Goal: Task Accomplishment & Management: Use online tool/utility

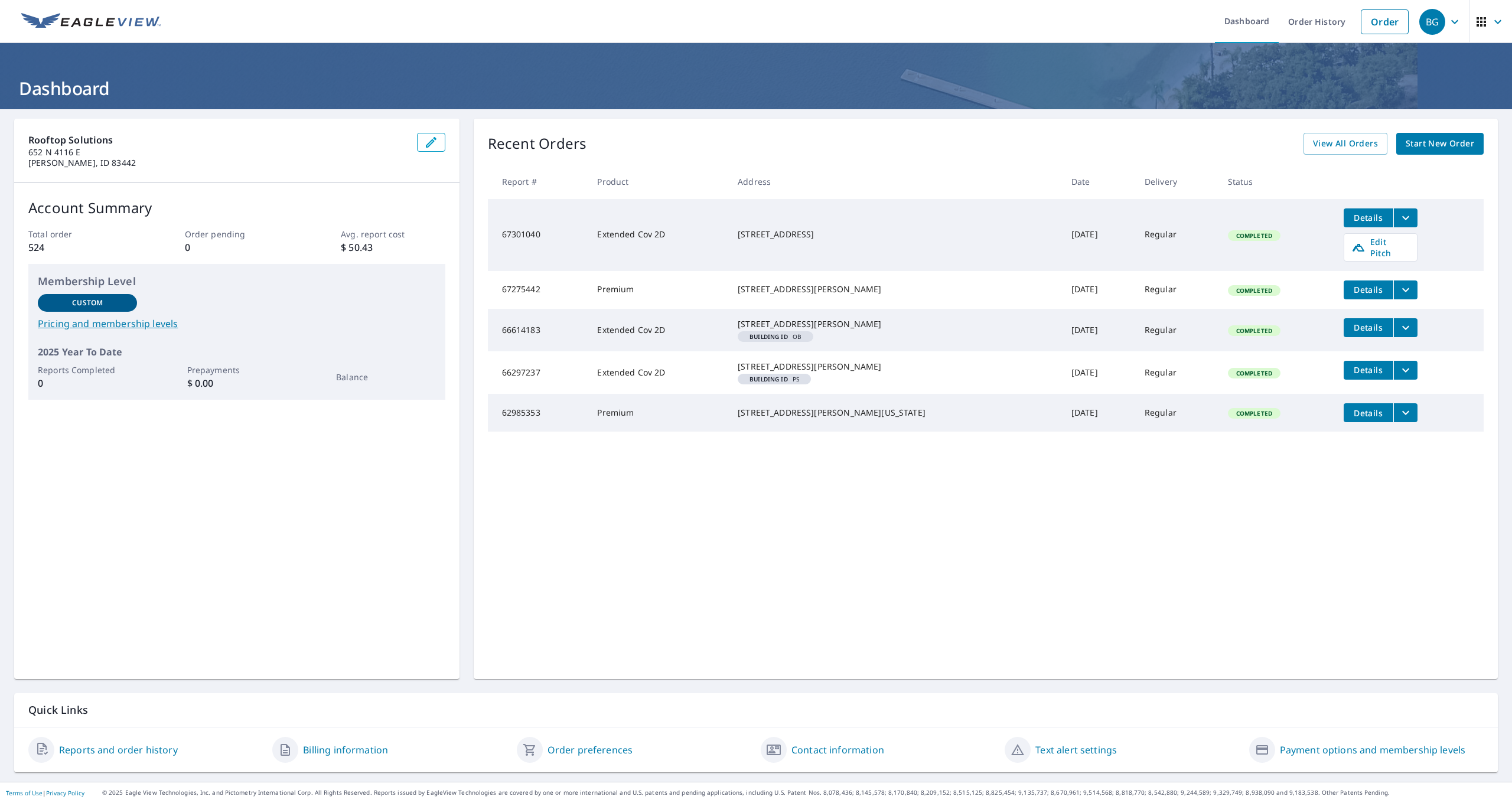
click at [1229, 235] on span "Completed" at bounding box center [1254, 236] width 50 height 8
click at [1351, 241] on span "Edit Pitch" at bounding box center [1380, 247] width 59 height 22
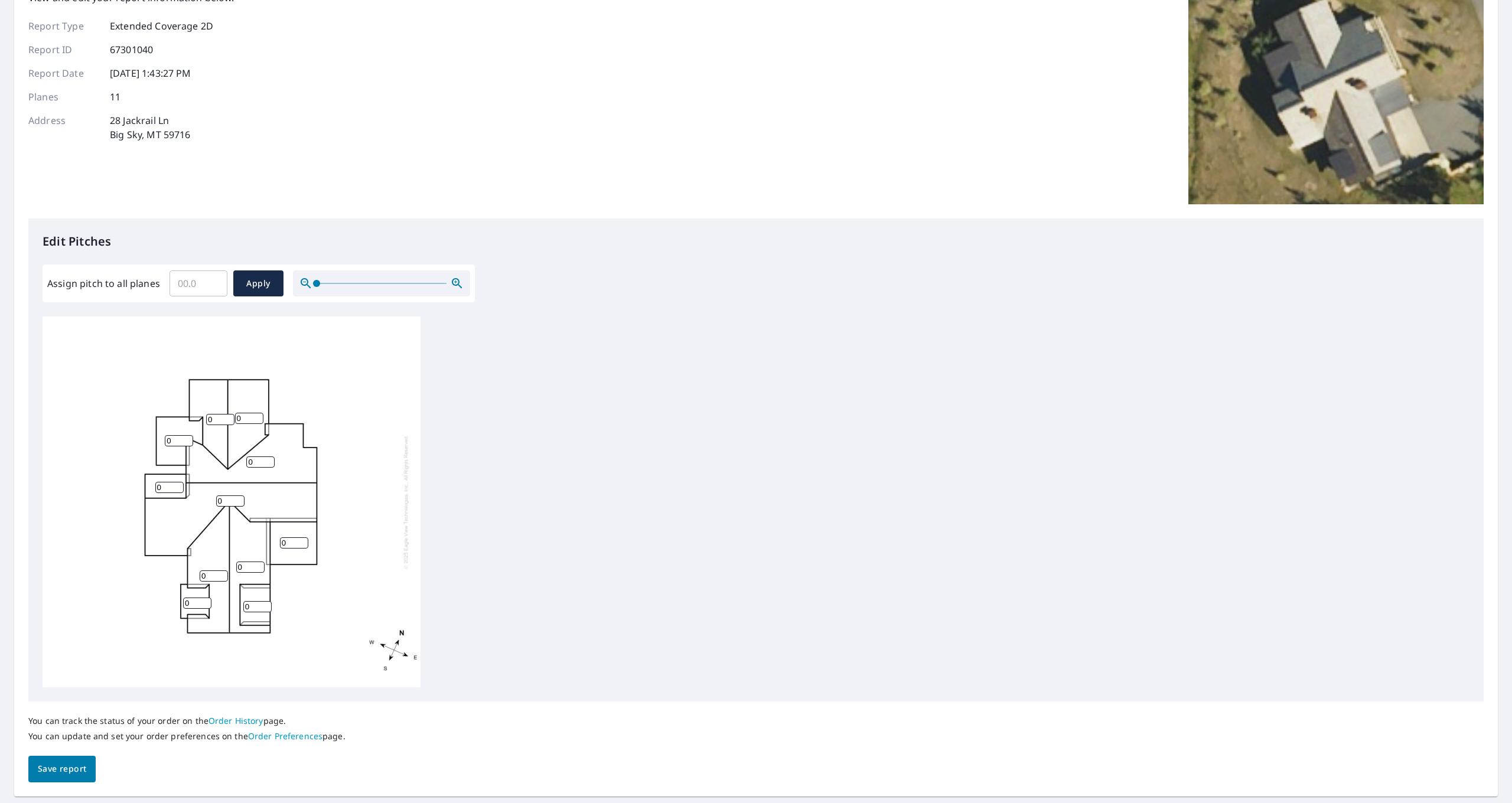
scroll to position [99, 0]
click at [182, 282] on input "Assign pitch to all planes" at bounding box center [199, 283] width 58 height 33
type input "8"
click at [259, 286] on span "Apply" at bounding box center [259, 283] width 31 height 15
type input "8"
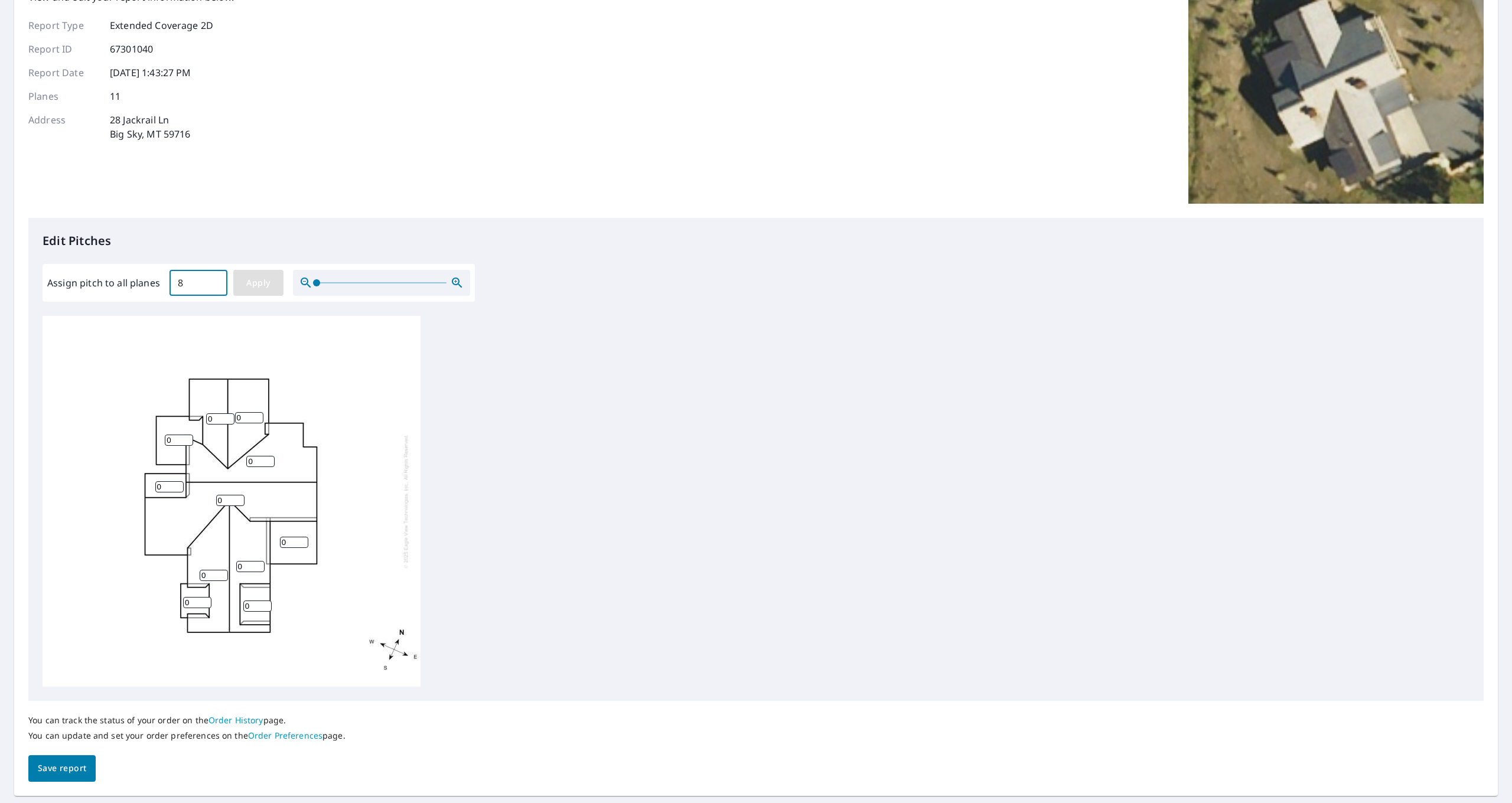
type input "8"
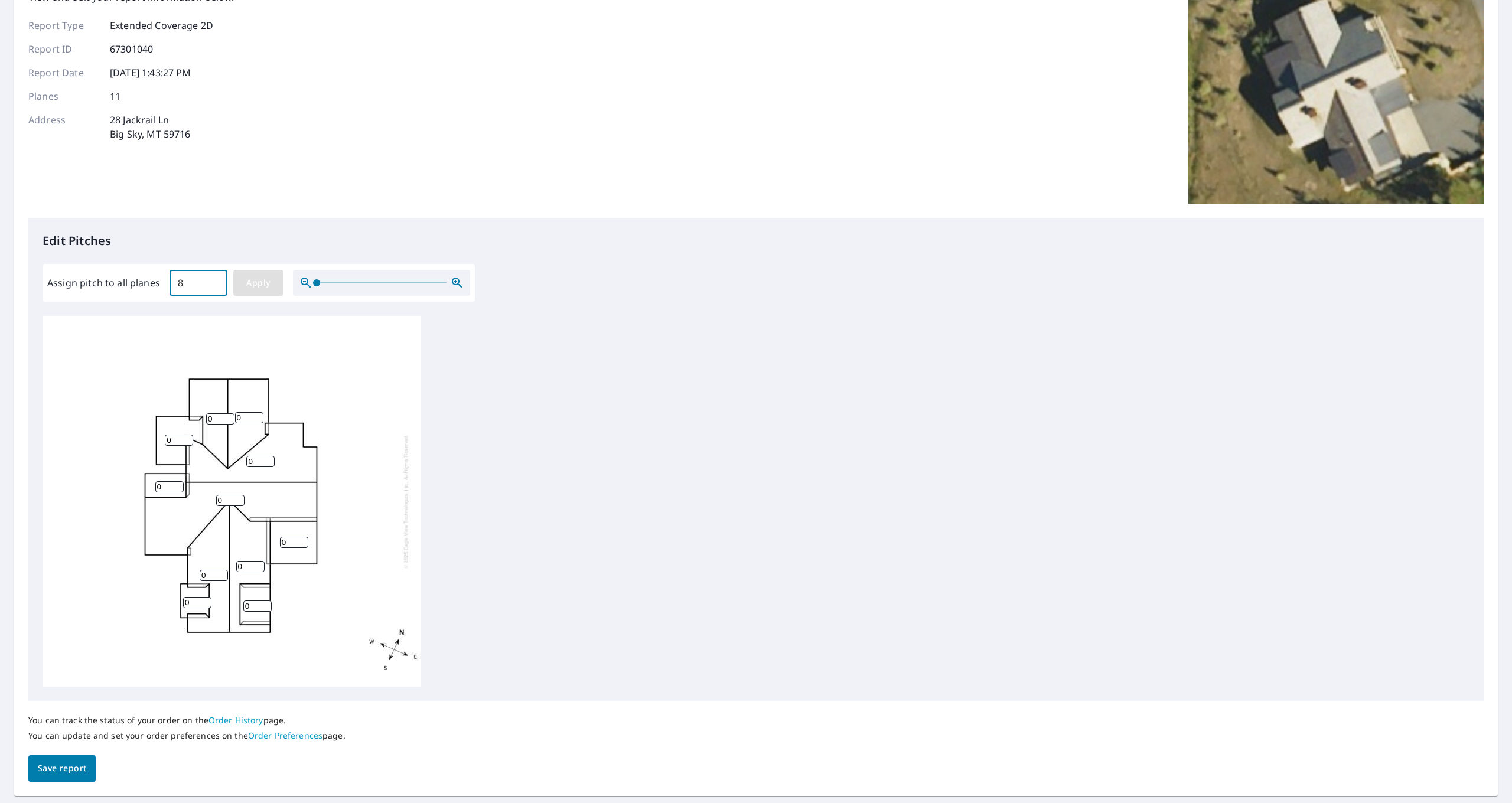
type input "8"
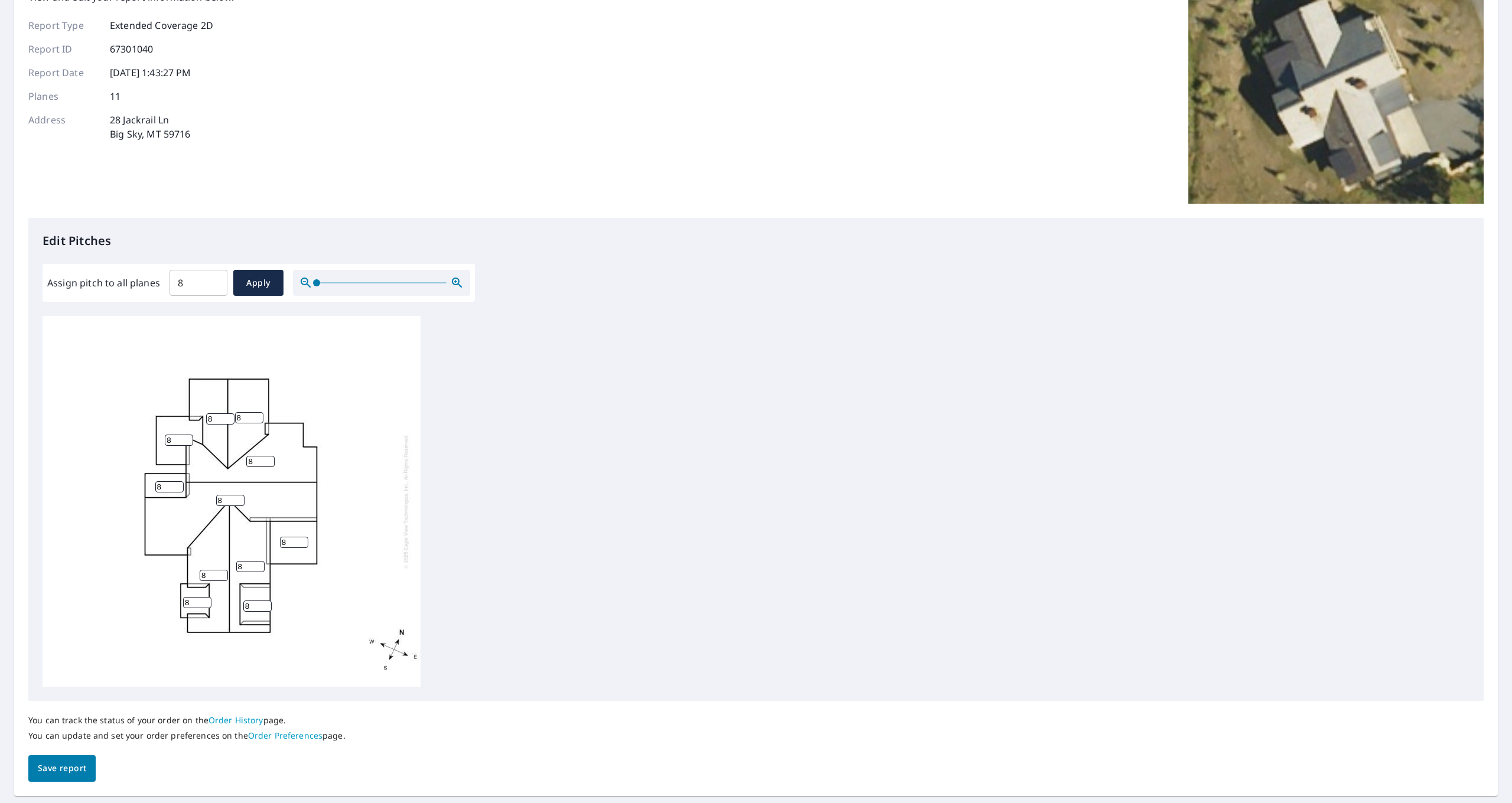
click at [296, 542] on input "8" at bounding box center [294, 542] width 28 height 11
type input "1"
click at [194, 604] on input "8" at bounding box center [197, 602] width 28 height 11
type input "4"
click at [183, 442] on input "8" at bounding box center [179, 440] width 28 height 11
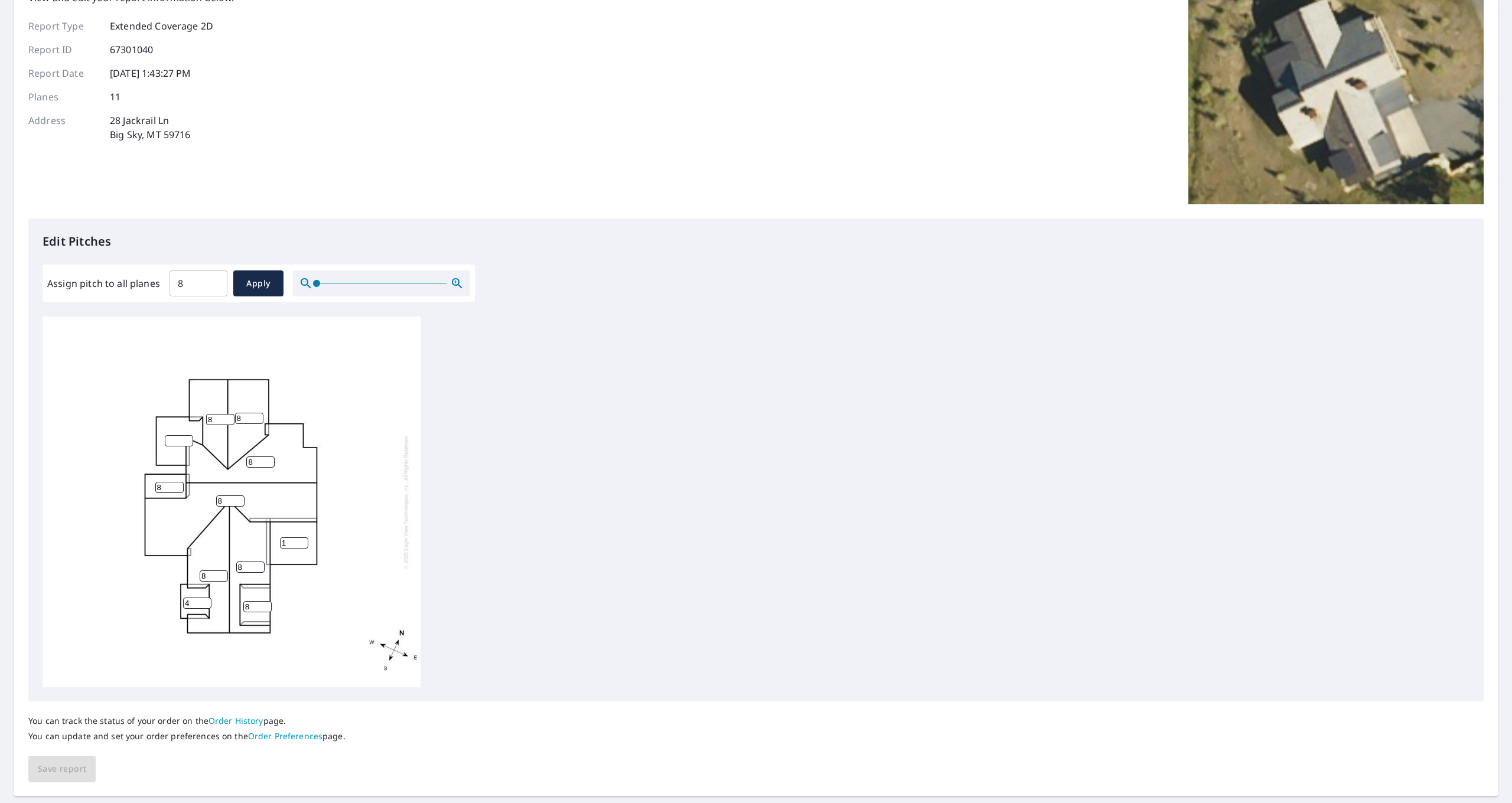
scroll to position [0, 0]
type input "4"
click at [251, 602] on input "8" at bounding box center [258, 607] width 28 height 11
type input "4"
click at [291, 623] on div "8 8 8 8 8 8 1 4 4 8 4" at bounding box center [231, 502] width 378 height 371
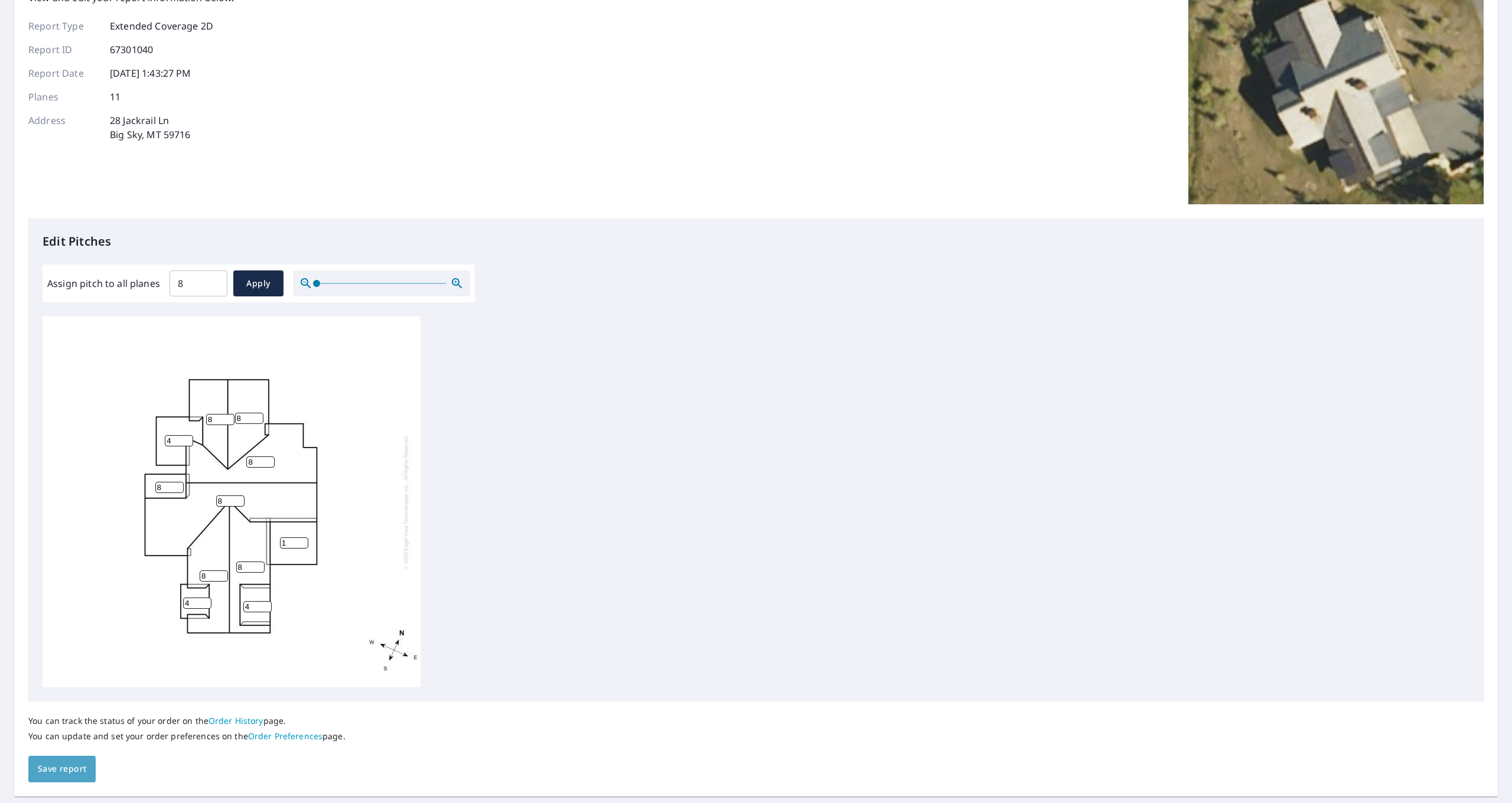
click at [54, 767] on span "Save report" at bounding box center [61, 770] width 48 height 15
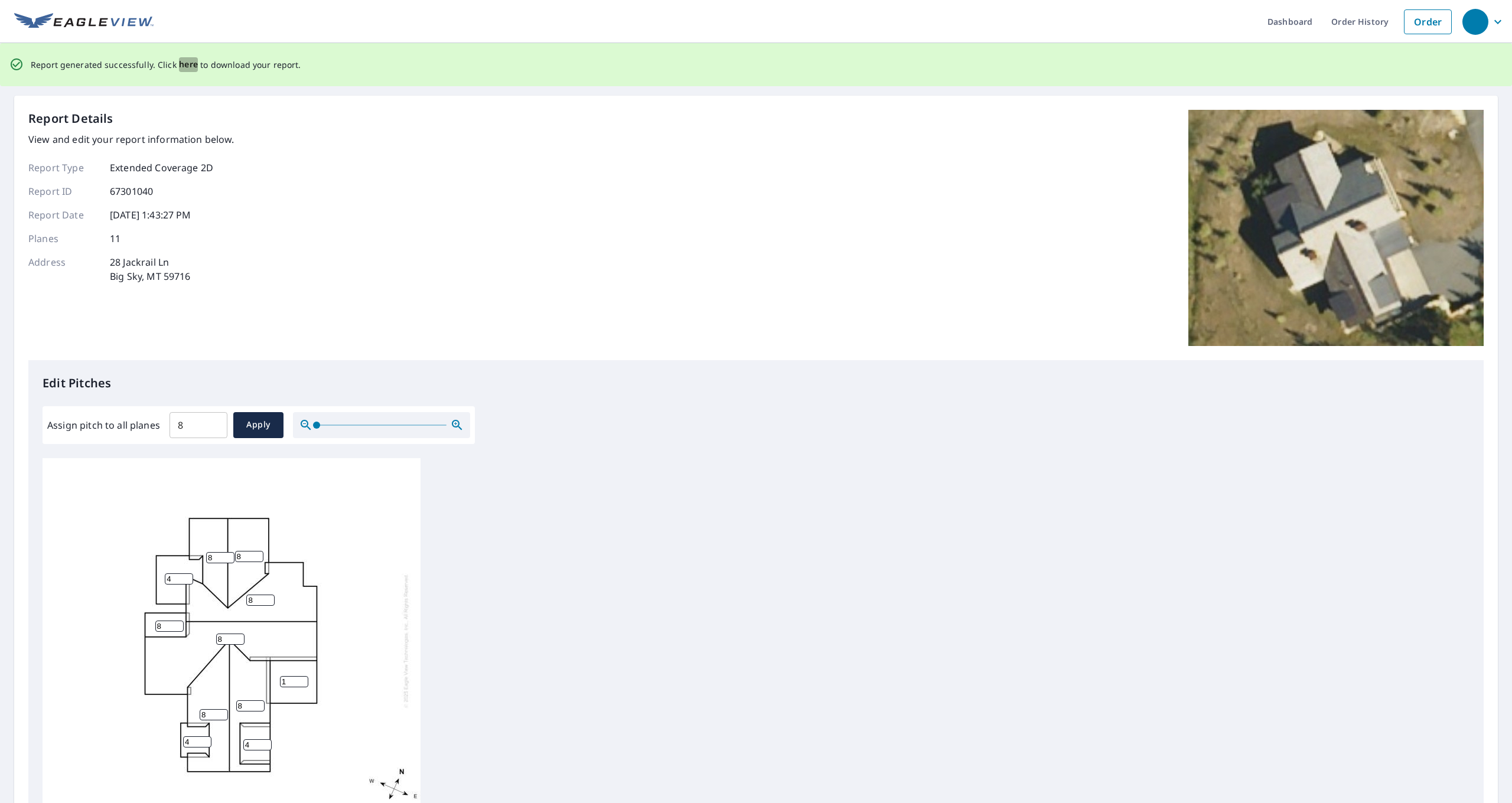
click at [184, 61] on span "here" at bounding box center [189, 64] width 19 height 15
